Goal: Information Seeking & Learning: Learn about a topic

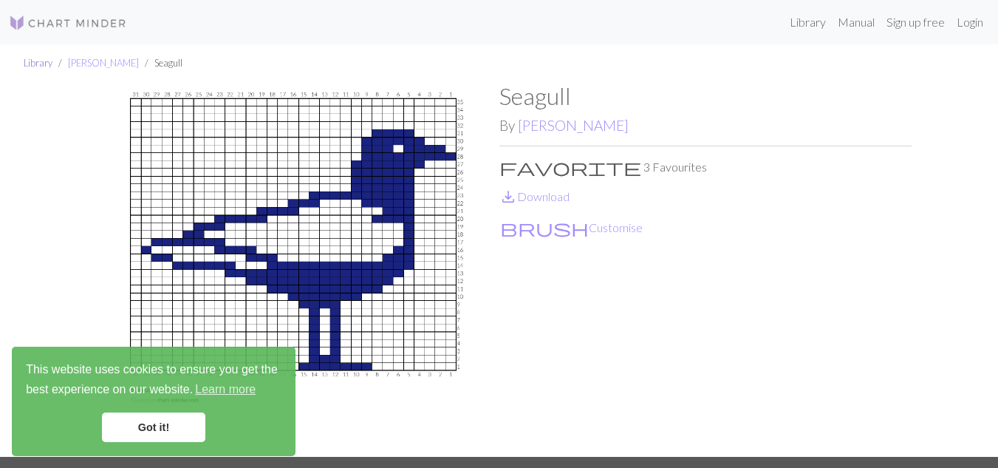
click at [38, 63] on link "Library" at bounding box center [38, 63] width 29 height 12
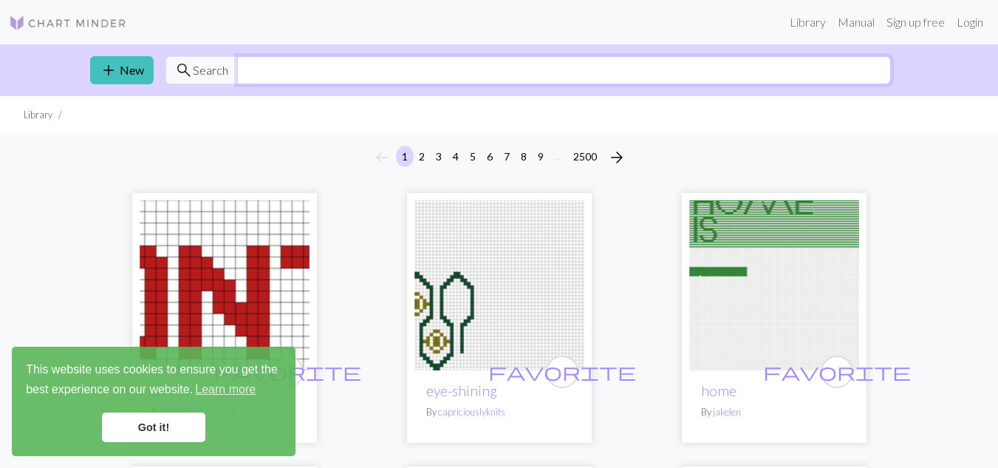
click at [420, 75] on input "text" at bounding box center [564, 70] width 654 height 28
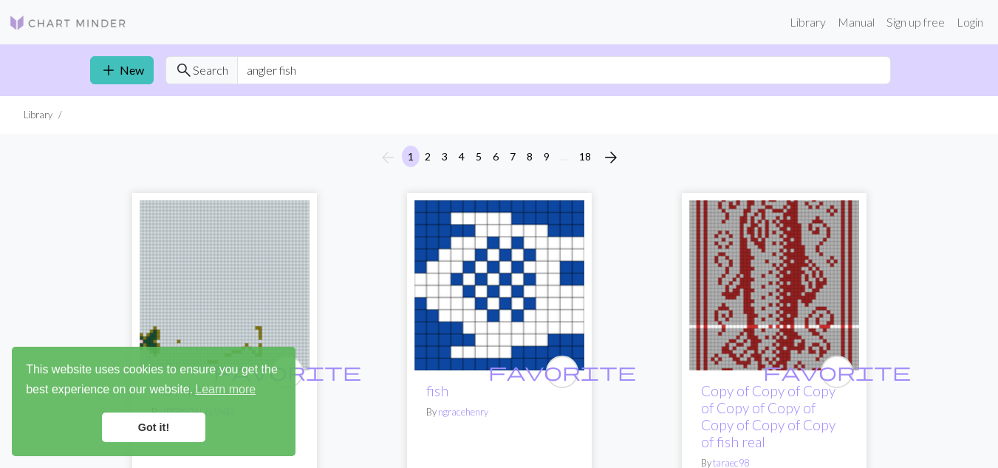
click at [180, 430] on link "Got it!" at bounding box center [153, 427] width 103 height 30
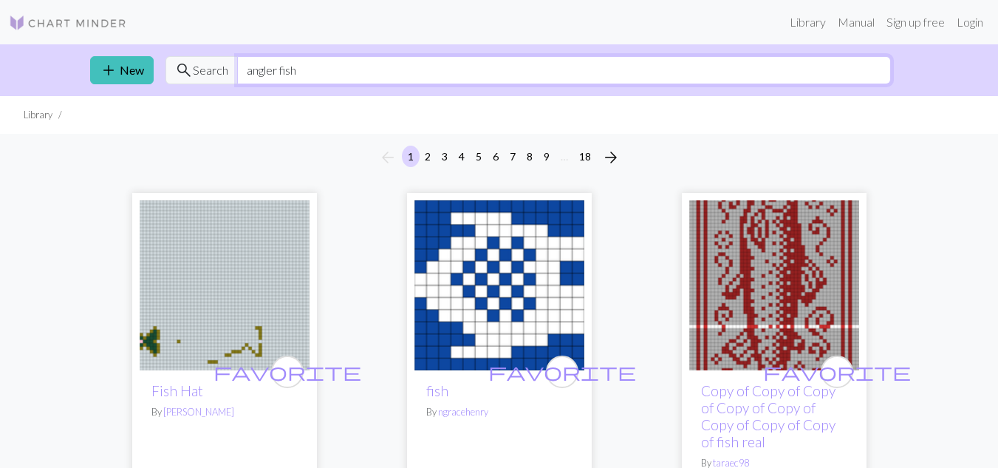
drag, startPoint x: 246, startPoint y: 74, endPoint x: 535, endPoint y: 92, distance: 289.4
click at [535, 92] on div "add New search Search angler fish" at bounding box center [499, 70] width 842 height 52
type input "fish skeleton"
click at [208, 70] on span "Search" at bounding box center [210, 70] width 35 height 18
click at [191, 75] on span "search" at bounding box center [184, 70] width 18 height 21
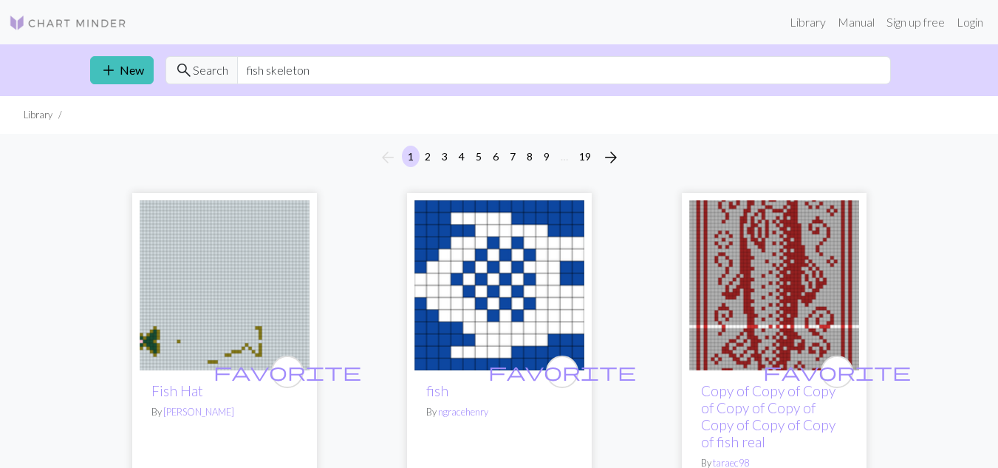
click at [200, 74] on span "Search" at bounding box center [210, 70] width 35 height 18
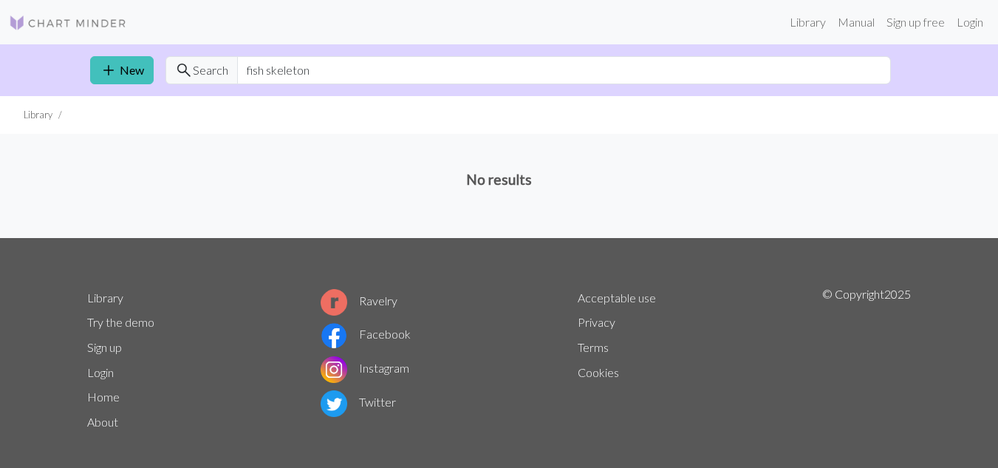
click at [205, 71] on span "Search" at bounding box center [210, 70] width 35 height 18
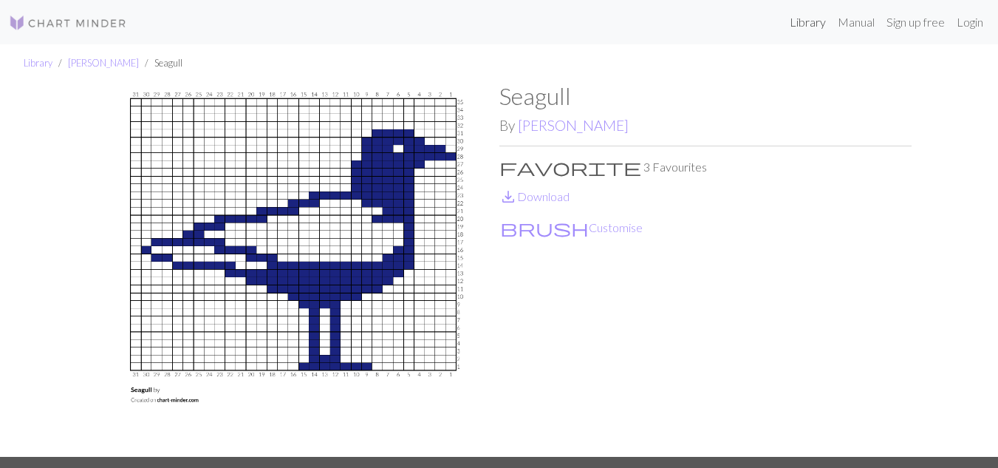
click at [799, 24] on link "Library" at bounding box center [808, 22] width 48 height 30
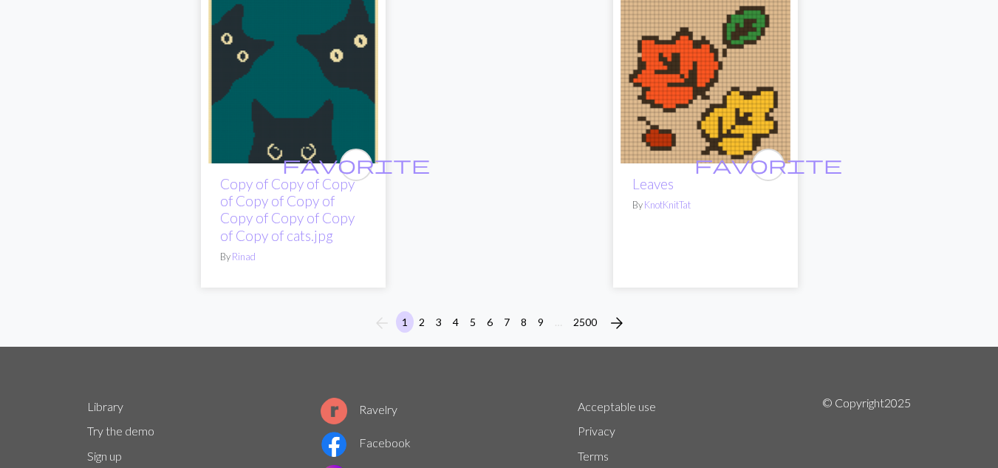
scroll to position [4987, 0]
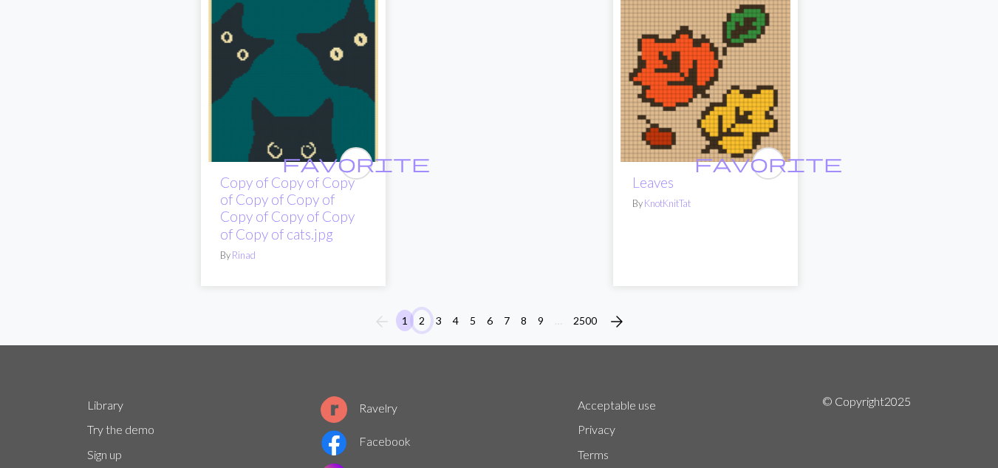
click at [422, 320] on button "2" at bounding box center [422, 320] width 18 height 21
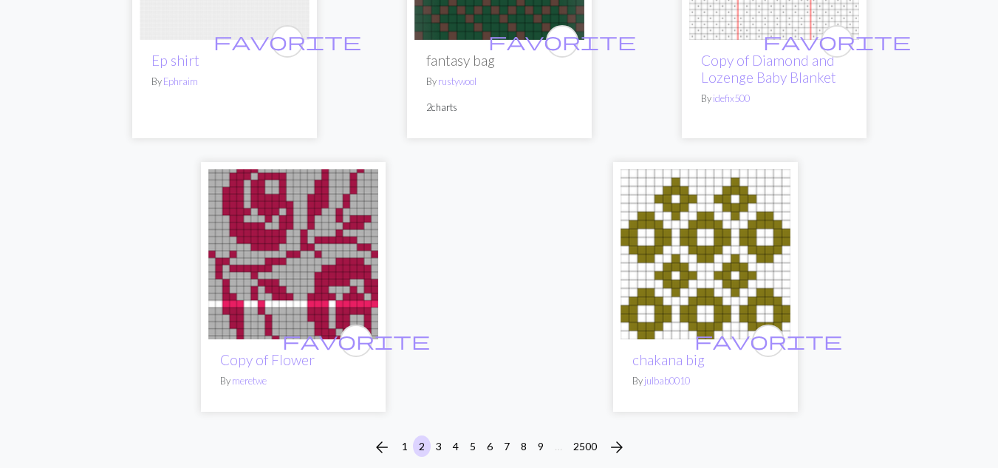
scroll to position [5076, 0]
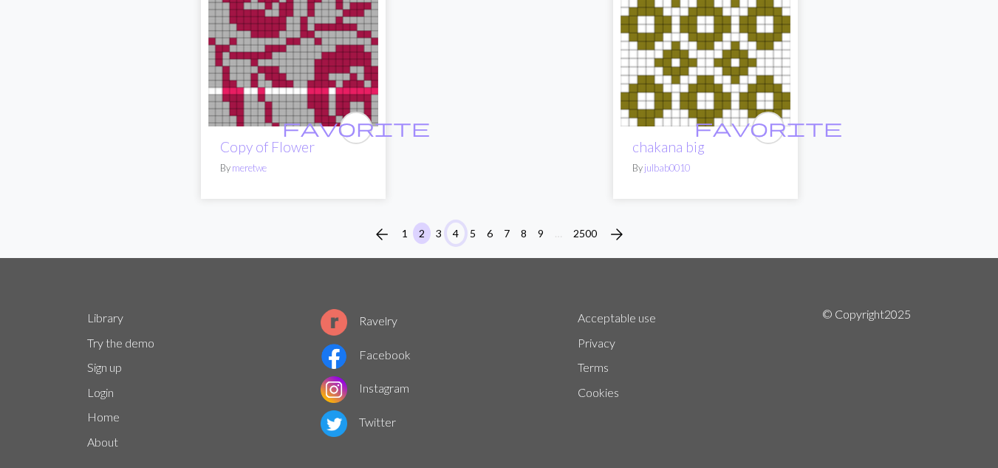
click at [450, 222] on button "4" at bounding box center [456, 232] width 18 height 21
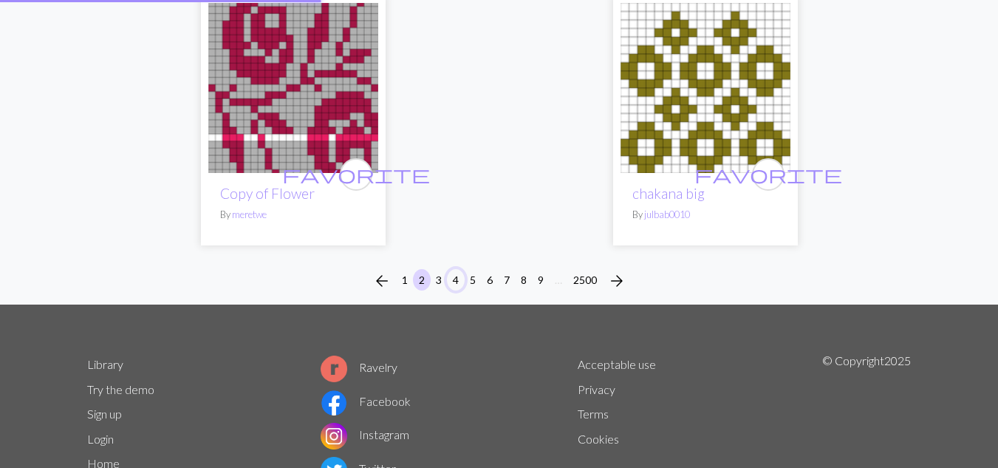
scroll to position [5033, 0]
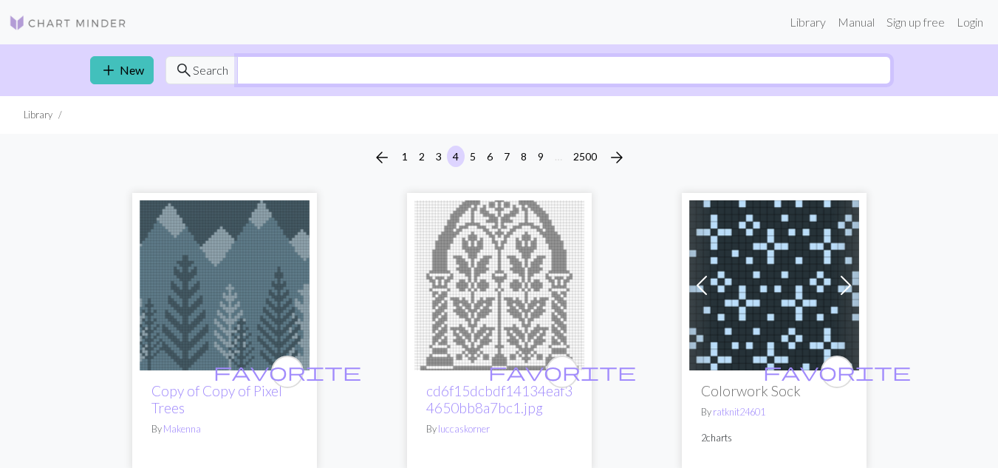
click at [388, 64] on input "text" at bounding box center [564, 70] width 654 height 28
type input "d"
type input "fish skeleton"
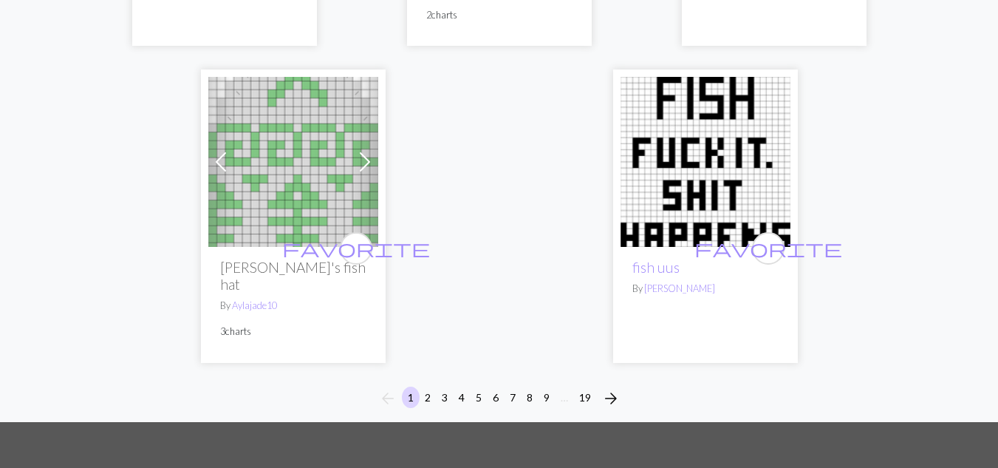
scroll to position [5356, 0]
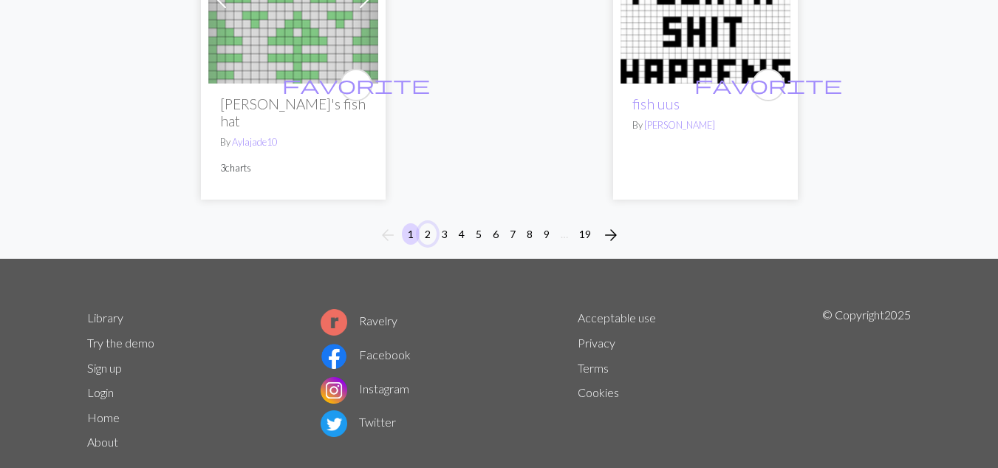
click at [426, 223] on button "2" at bounding box center [428, 233] width 18 height 21
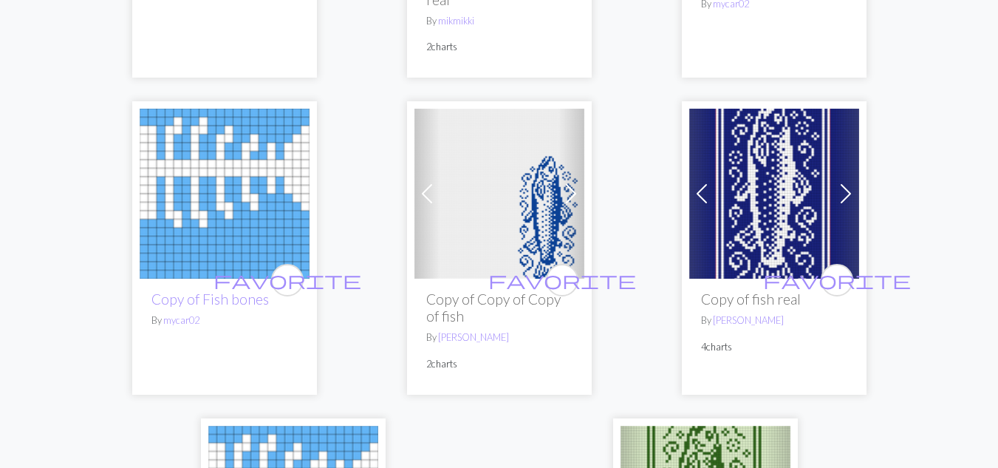
scroll to position [5434, 0]
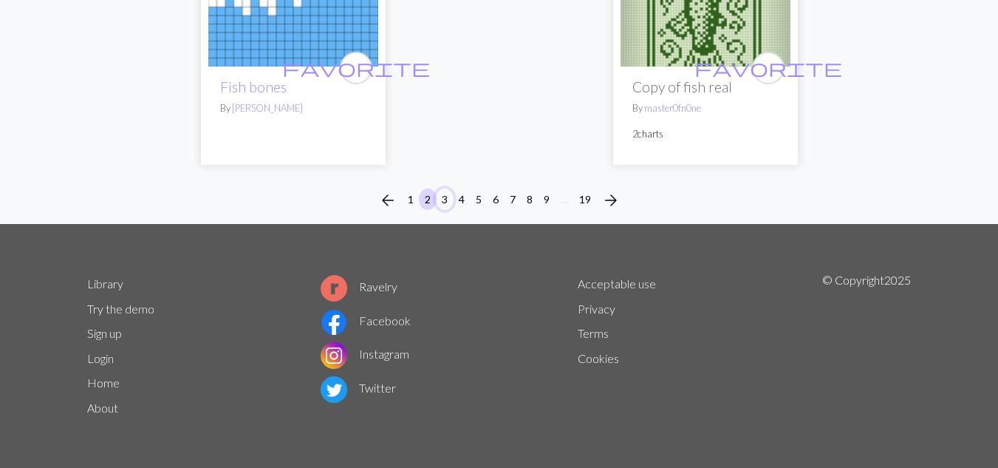
click at [441, 198] on button "3" at bounding box center [445, 198] width 18 height 21
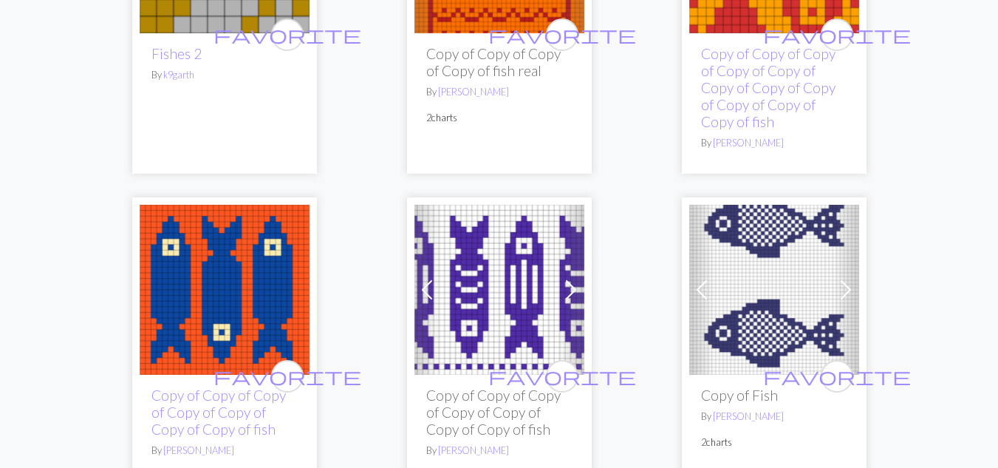
scroll to position [1379, 0]
